Goal: Find contact information

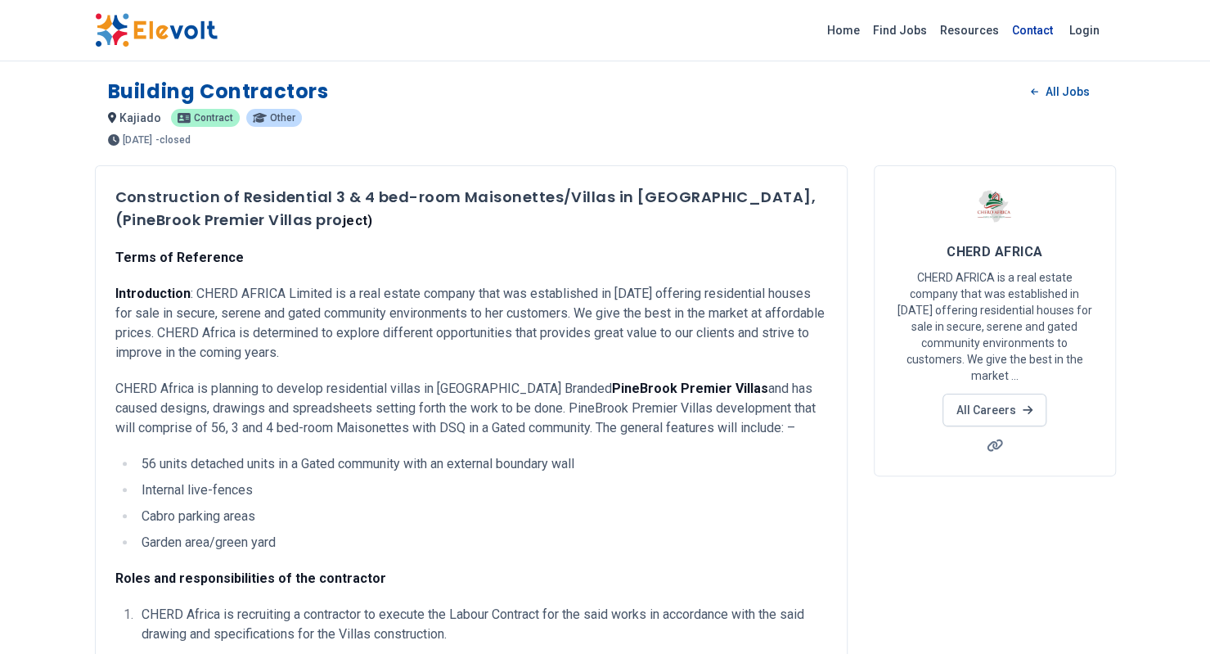
click at [1023, 29] on link "Contact" at bounding box center [1032, 30] width 54 height 26
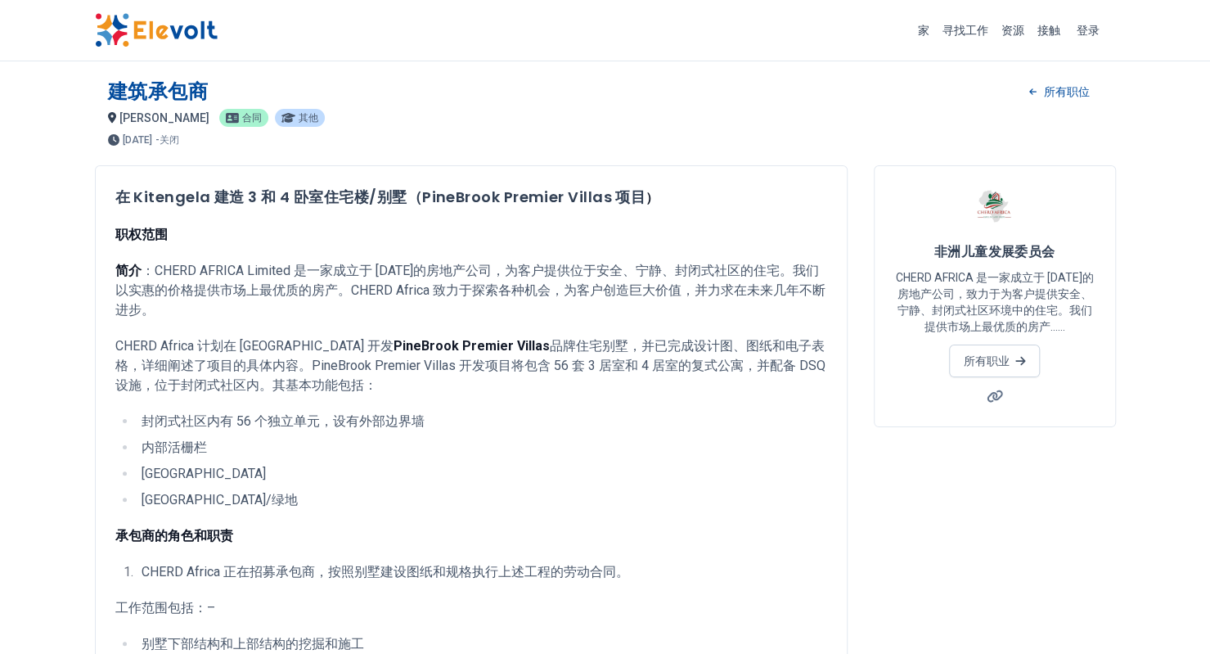
click at [296, 270] on font "：CHERD AFRICA Limited 是一家成立于 2013 年的房地产公司，为客户提供位于安全、宁静、封闭式社区的住宅。我们以实惠的价格提供市场上最优…" at bounding box center [470, 290] width 710 height 55
drag, startPoint x: 298, startPoint y: 268, endPoint x: 147, endPoint y: 263, distance: 150.6
click at [147, 263] on font "：CHERD AFRICA Limited 是一家成立于 2013 年的房地产公司，为客户提供位于安全、宁静、封闭式社区的住宅。我们以实惠的价格提供市场上最优…" at bounding box center [470, 290] width 710 height 55
click at [157, 268] on font "：CHERD AFRICA Limited 是一家成立于 2013 年的房地产公司，为客户提供位于安全、宁静、封闭式社区的住宅。我们以实惠的价格提供市场上最优…" at bounding box center [470, 290] width 710 height 55
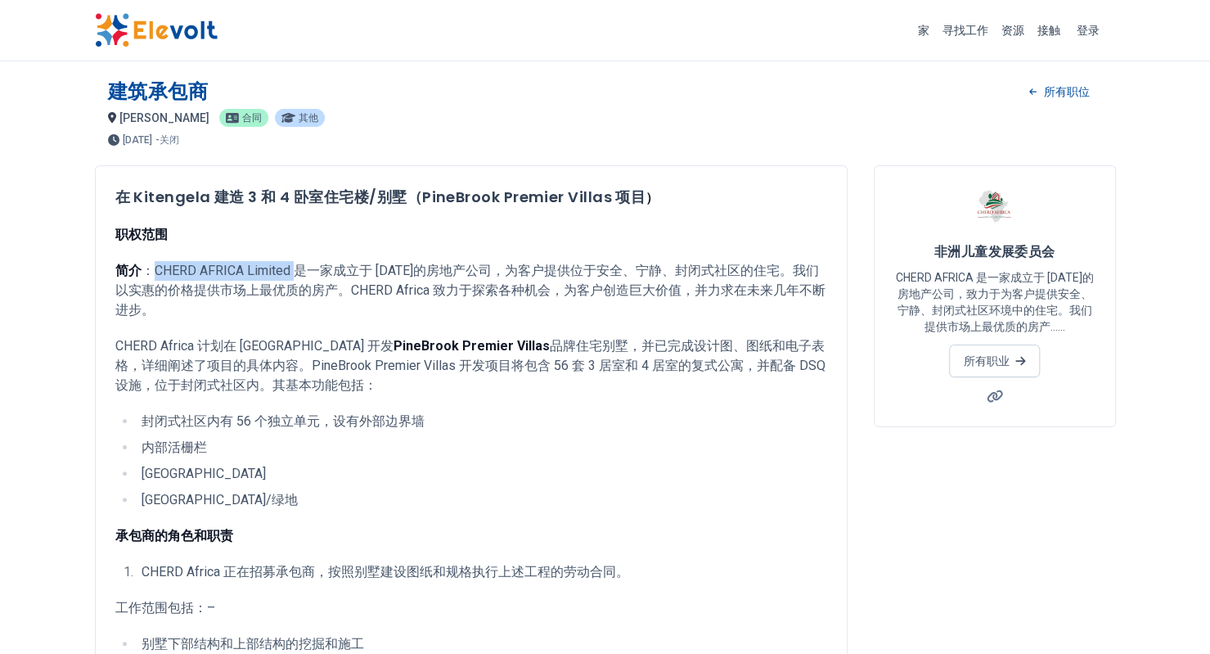
drag, startPoint x: 152, startPoint y: 264, endPoint x: 294, endPoint y: 279, distance: 142.3
click at [294, 279] on p "简介 ：CHERD AFRICA Limited 是一家成立于 2013 年的房地产公司，为客户提供位于安全、宁静、封闭式社区的住宅。我们以实惠的价格提供市场…" at bounding box center [471, 290] width 712 height 59
copy font "CHERD AFRICA Limited"
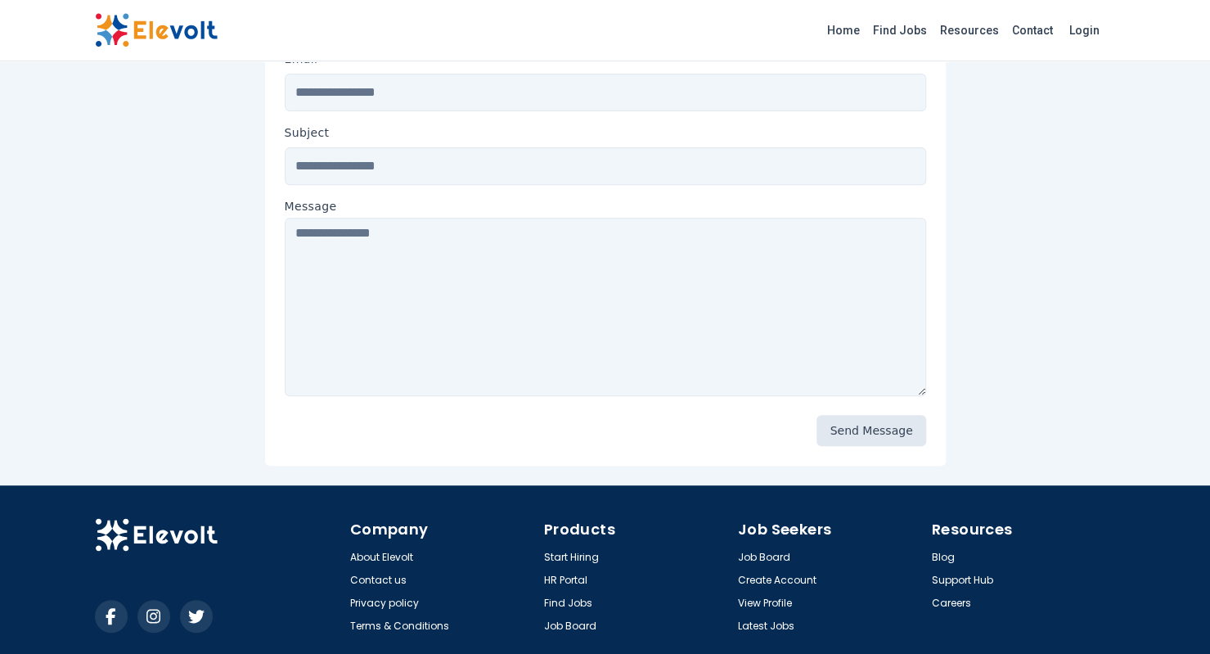
scroll to position [364, 0]
